Goal: Transaction & Acquisition: Download file/media

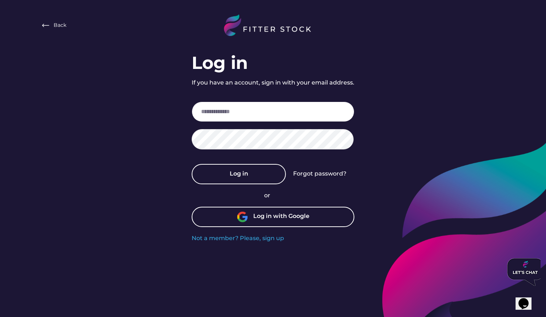
click at [260, 102] on input "email" at bounding box center [273, 111] width 163 height 20
click at [290, 113] on input "email" at bounding box center [273, 111] width 163 height 20
type input "***"
type input "**********"
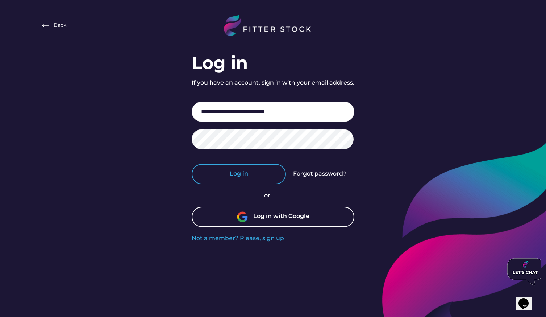
click at [248, 178] on button "Log in" at bounding box center [239, 174] width 94 height 20
click at [328, 175] on div "Forgot password?" at bounding box center [319, 174] width 53 height 8
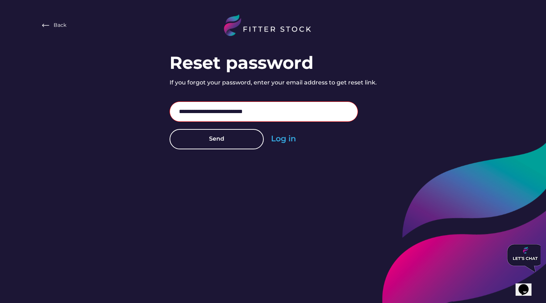
type input "**********"
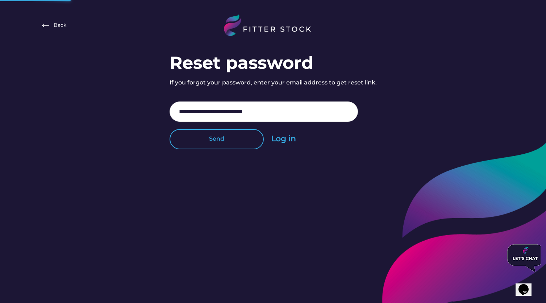
click at [252, 138] on button "Send" at bounding box center [217, 139] width 94 height 20
click at [230, 144] on button "Send" at bounding box center [217, 139] width 94 height 20
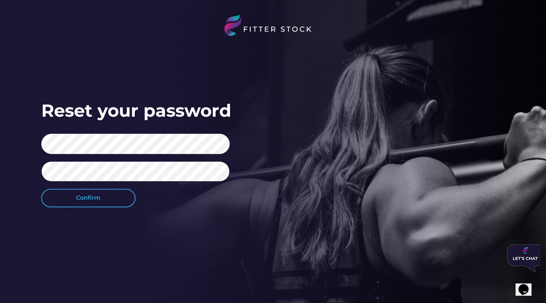
click at [61, 195] on button "Confirm" at bounding box center [88, 198] width 94 height 18
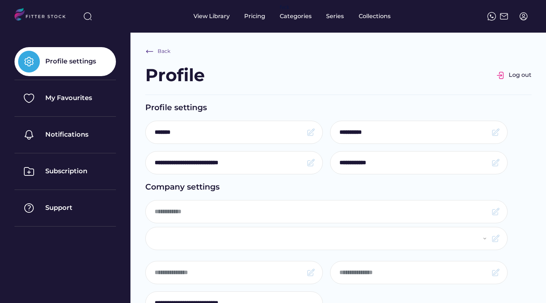
type input "*******"
select select "**********"
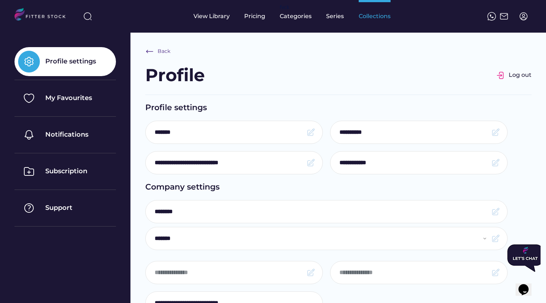
click at [364, 21] on div "Collections" at bounding box center [375, 16] width 32 height 33
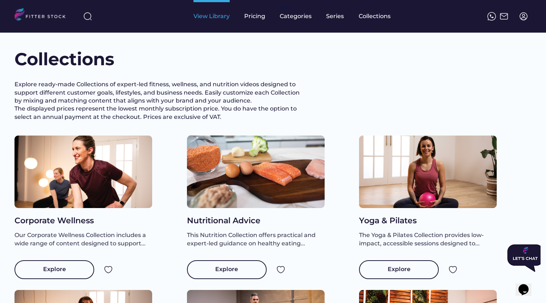
click at [212, 17] on div "View Library" at bounding box center [212, 16] width 36 height 8
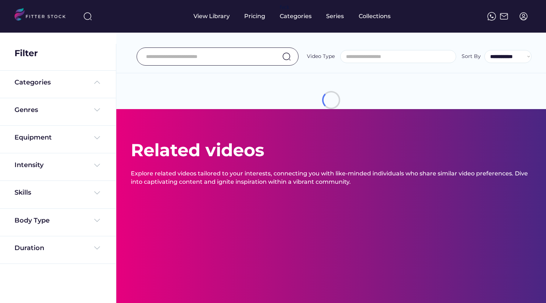
select select
select select "**********"
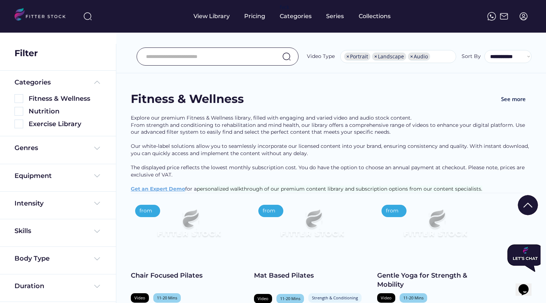
scroll to position [99, 0]
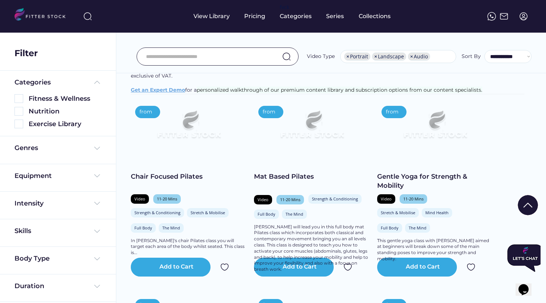
click at [526, 19] on img at bounding box center [523, 16] width 9 height 9
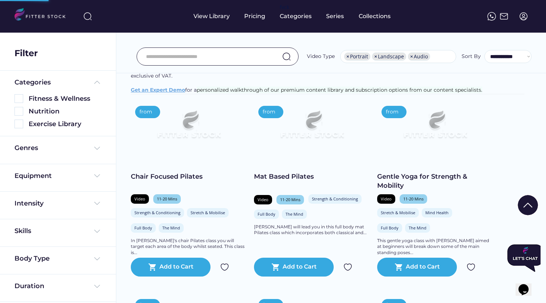
click at [523, 19] on img at bounding box center [523, 16] width 9 height 9
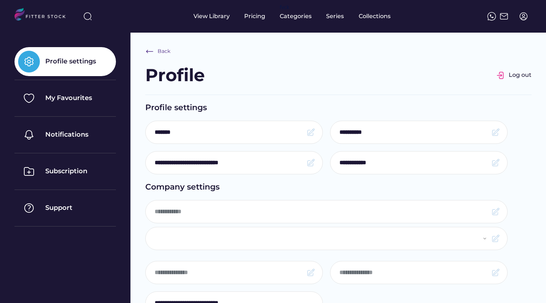
type input "*******"
select select "**********"
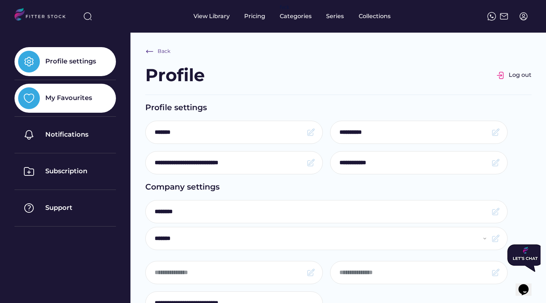
click at [80, 108] on div "My Favourites" at bounding box center [64, 98] width 101 height 29
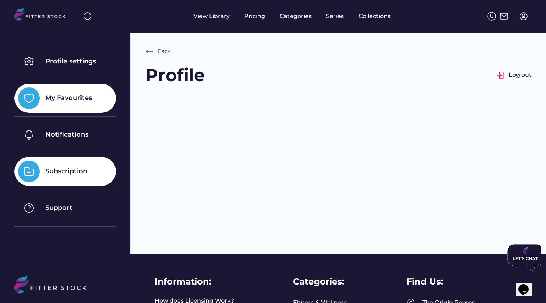
click at [76, 171] on div "Subscription" at bounding box center [66, 171] width 42 height 9
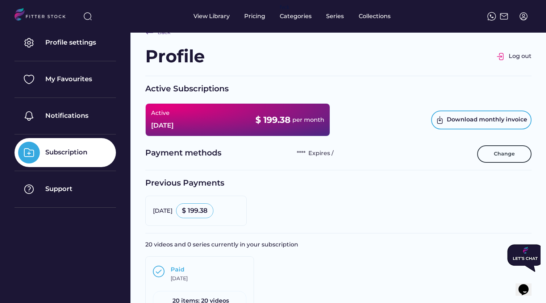
scroll to position [18, 0]
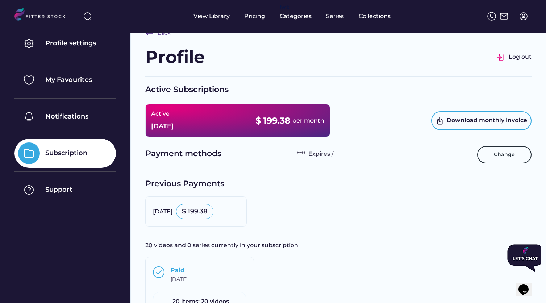
click at [271, 121] on div "$ 199.38" at bounding box center [273, 121] width 35 height 12
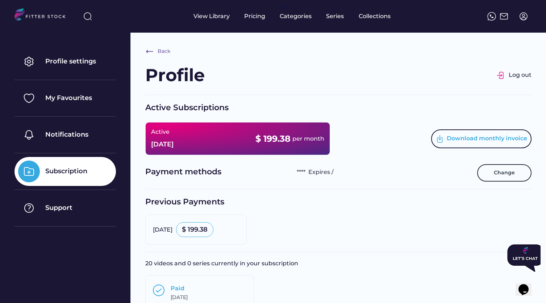
scroll to position [0, 0]
click at [457, 143] on div "Download monthly invoice" at bounding box center [481, 138] width 100 height 19
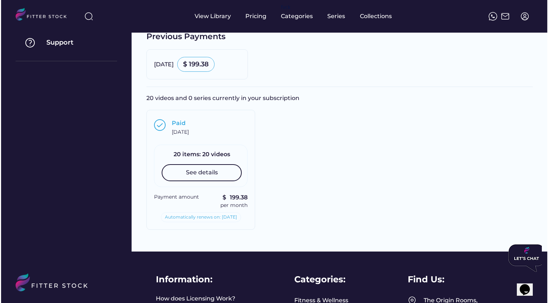
scroll to position [166, 0]
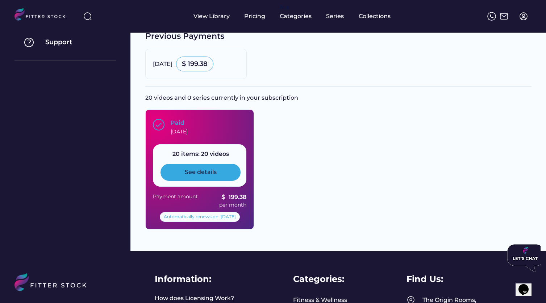
click at [223, 173] on div "See details" at bounding box center [201, 172] width 80 height 17
click at [213, 174] on div "See details" at bounding box center [201, 172] width 32 height 8
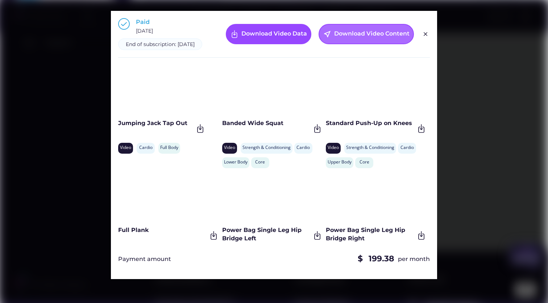
click at [365, 43] on div "near_me Download Video Content" at bounding box center [366, 34] width 95 height 20
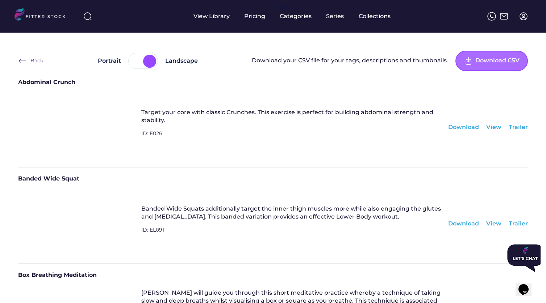
click at [483, 64] on div "Download CSV" at bounding box center [498, 61] width 44 height 9
click at [376, 186] on div "Banded Wide Squat" at bounding box center [273, 181] width 510 height 13
click at [469, 128] on div "Download" at bounding box center [463, 127] width 31 height 8
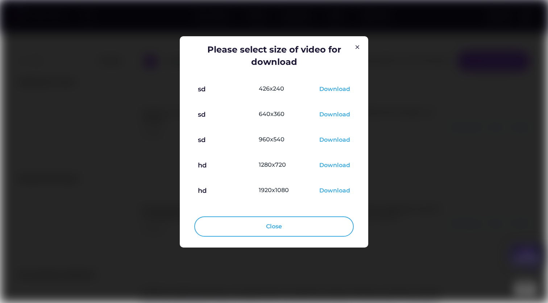
click at [331, 193] on div "Download" at bounding box center [334, 191] width 31 height 9
click at [358, 48] on img at bounding box center [357, 47] width 9 height 9
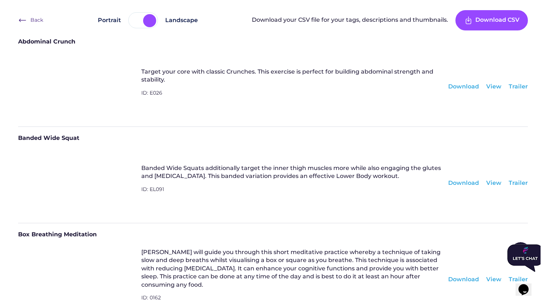
scroll to position [43, 0]
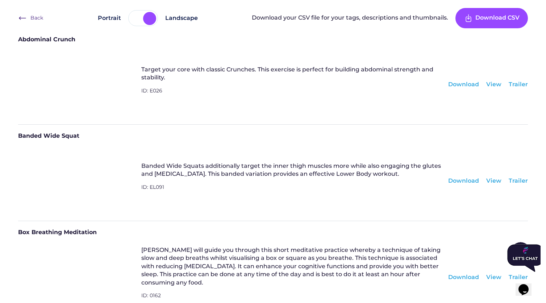
click at [467, 182] on div "Download" at bounding box center [463, 181] width 31 height 8
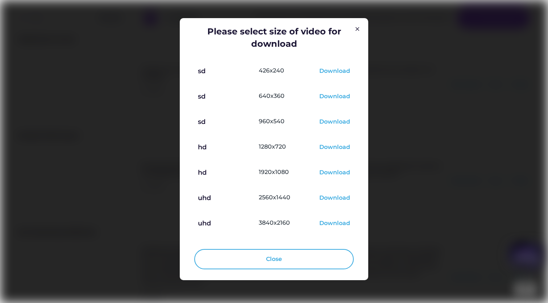
click at [329, 223] on div "Download" at bounding box center [334, 223] width 31 height 9
click at [359, 29] on img at bounding box center [357, 29] width 9 height 9
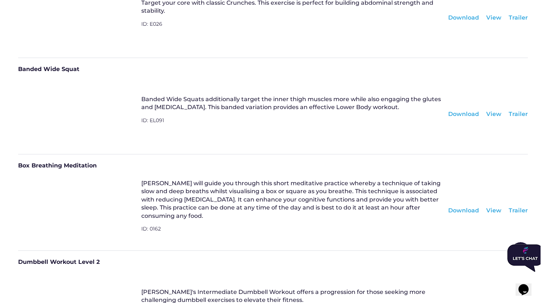
scroll to position [112, 0]
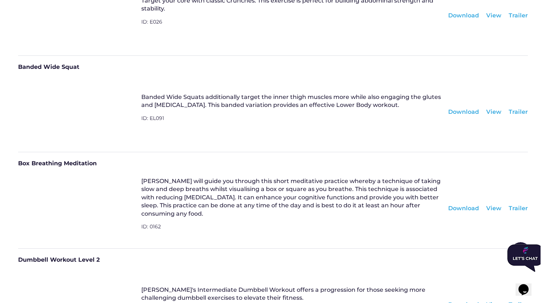
click at [469, 208] on div "Download" at bounding box center [463, 208] width 31 height 8
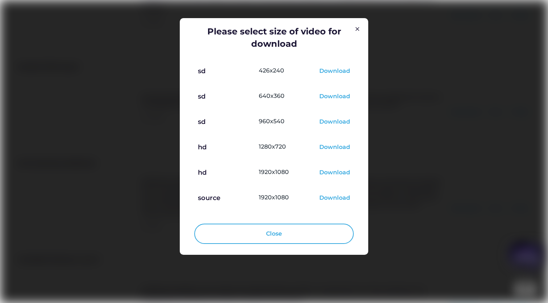
click at [332, 200] on div "Download" at bounding box center [334, 198] width 31 height 9
click at [303, 233] on button "Close" at bounding box center [273, 234] width 159 height 20
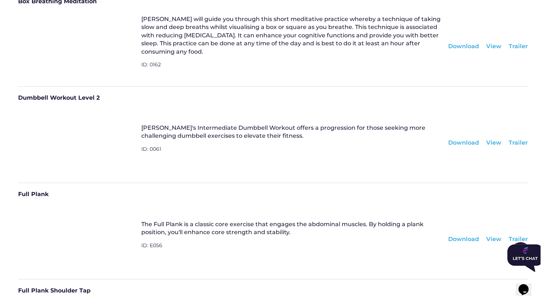
scroll to position [270, 0]
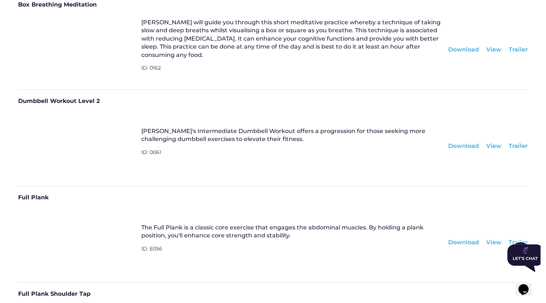
click at [466, 148] on div "Download" at bounding box center [463, 146] width 31 height 8
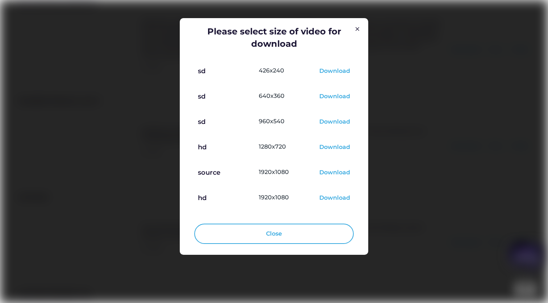
click at [324, 199] on div "Download" at bounding box center [334, 198] width 31 height 9
click at [358, 30] on img at bounding box center [357, 29] width 9 height 9
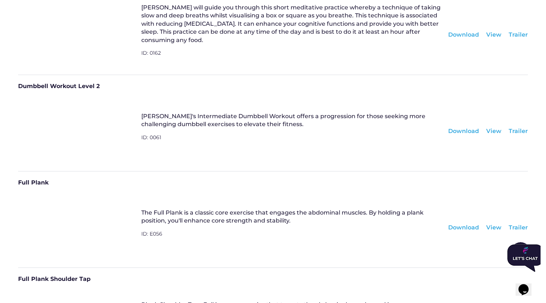
scroll to position [298, 0]
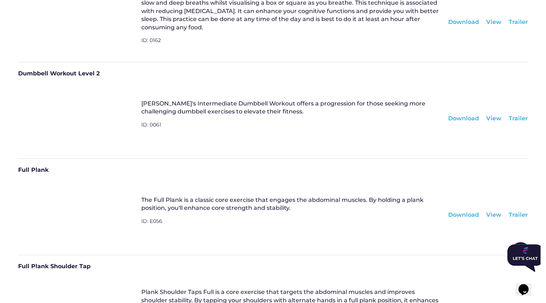
click at [457, 215] on div "Download" at bounding box center [463, 215] width 31 height 8
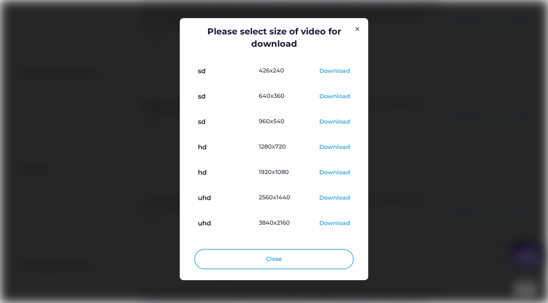
click at [326, 225] on div "Download" at bounding box center [334, 223] width 31 height 9
click at [358, 33] on img at bounding box center [357, 29] width 9 height 9
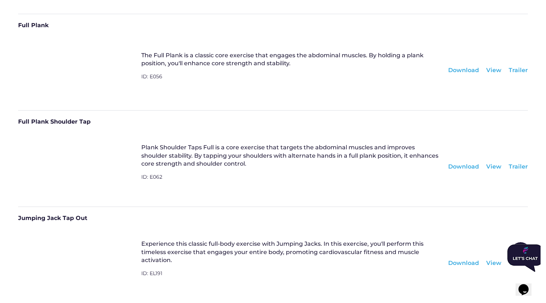
scroll to position [443, 0]
click at [462, 71] on div "Download" at bounding box center [463, 70] width 31 height 8
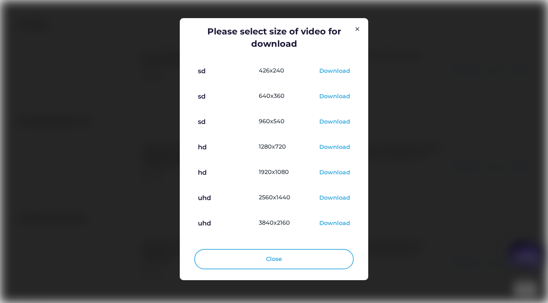
click at [333, 226] on div "Download" at bounding box center [334, 223] width 31 height 9
click at [358, 30] on img at bounding box center [357, 29] width 9 height 9
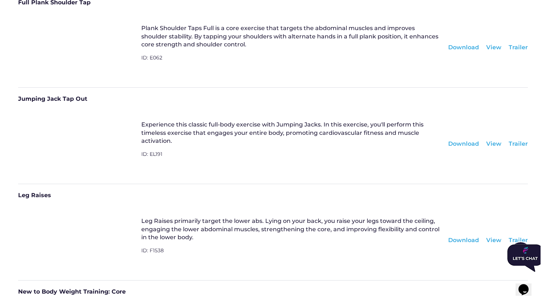
scroll to position [565, 0]
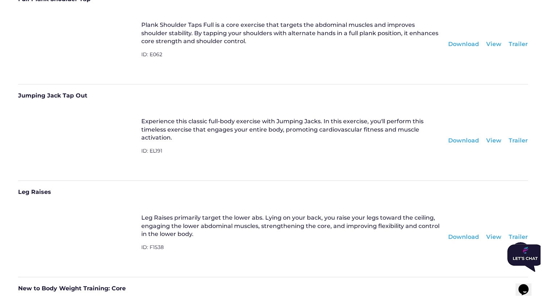
click at [470, 45] on div "Download" at bounding box center [463, 44] width 31 height 8
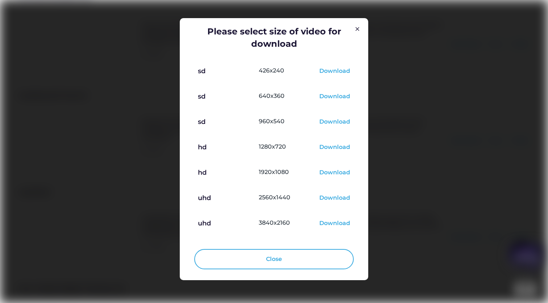
click at [332, 223] on div "Download" at bounding box center [334, 223] width 31 height 9
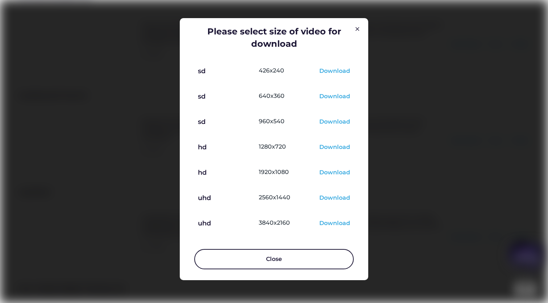
click at [254, 257] on button "Close" at bounding box center [273, 259] width 159 height 20
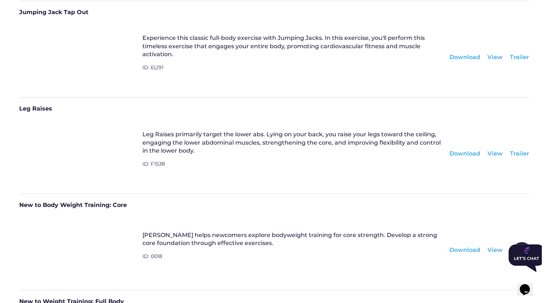
scroll to position [651, 0]
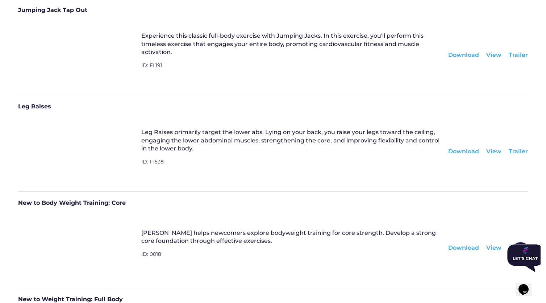
click at [464, 53] on div "Download" at bounding box center [463, 55] width 31 height 8
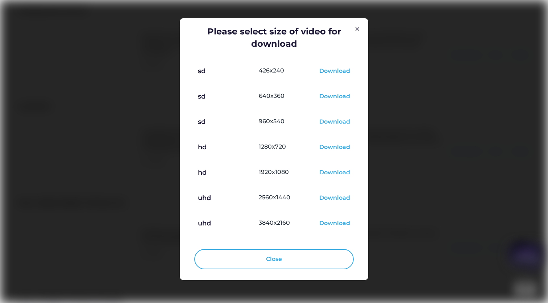
click at [332, 222] on div "Download" at bounding box center [334, 223] width 31 height 9
